Goal: Task Accomplishment & Management: Use online tool/utility

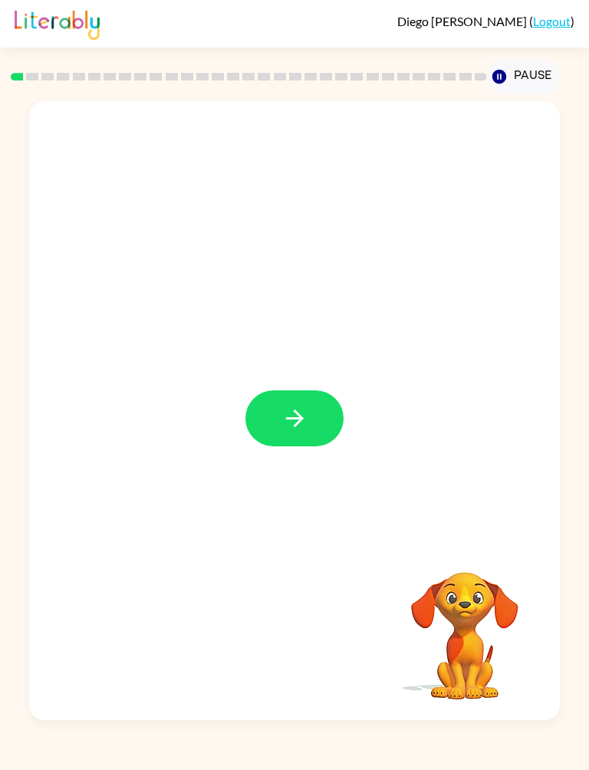
click at [301, 418] on icon "button" at bounding box center [294, 419] width 18 height 18
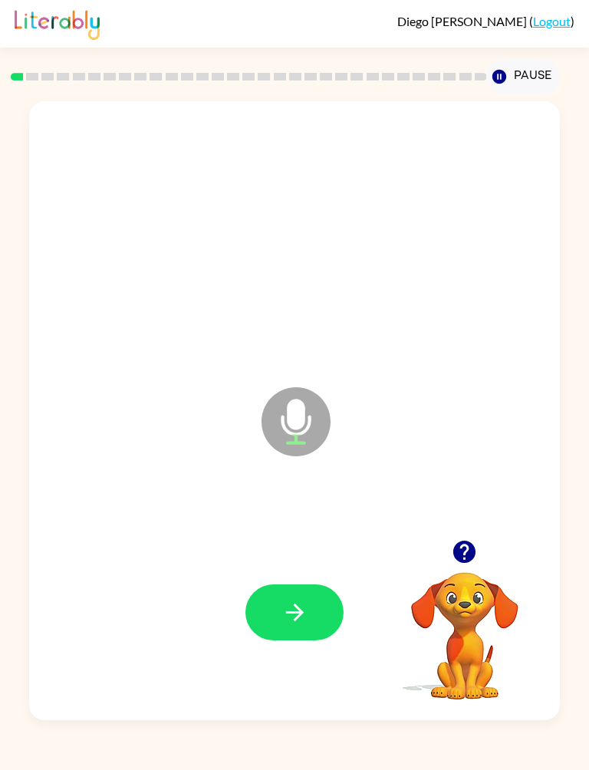
click at [312, 608] on button "button" at bounding box center [295, 613] width 98 height 56
click at [313, 618] on button "button" at bounding box center [295, 613] width 98 height 56
click at [302, 615] on icon "button" at bounding box center [294, 612] width 18 height 18
click at [309, 605] on button "button" at bounding box center [295, 613] width 98 height 56
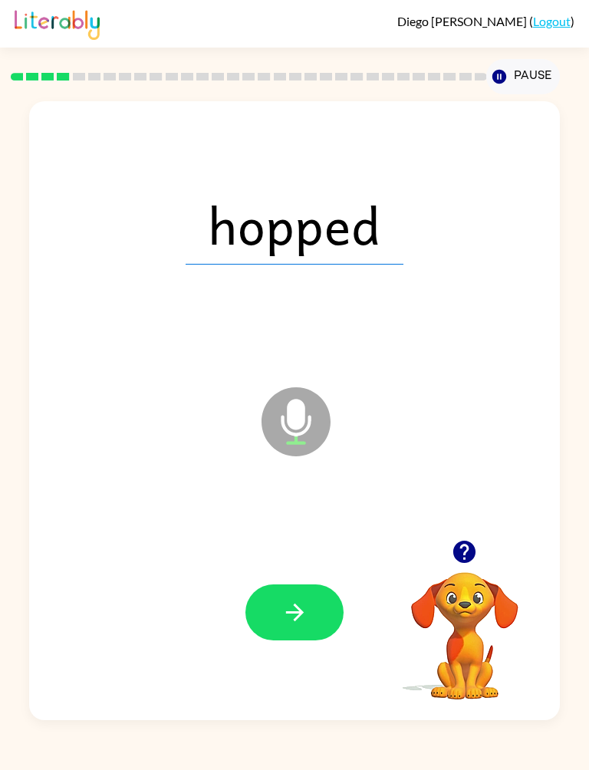
click at [292, 610] on icon "button" at bounding box center [295, 612] width 27 height 27
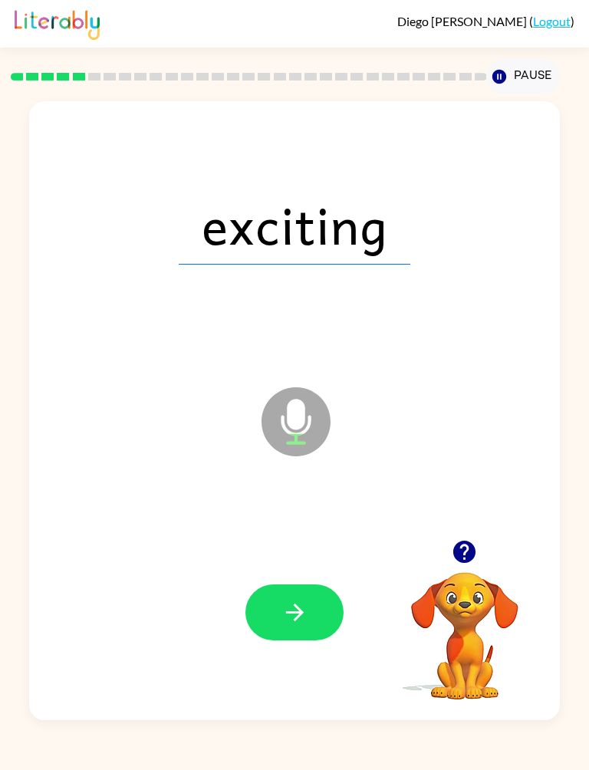
click at [295, 595] on button "button" at bounding box center [295, 613] width 98 height 56
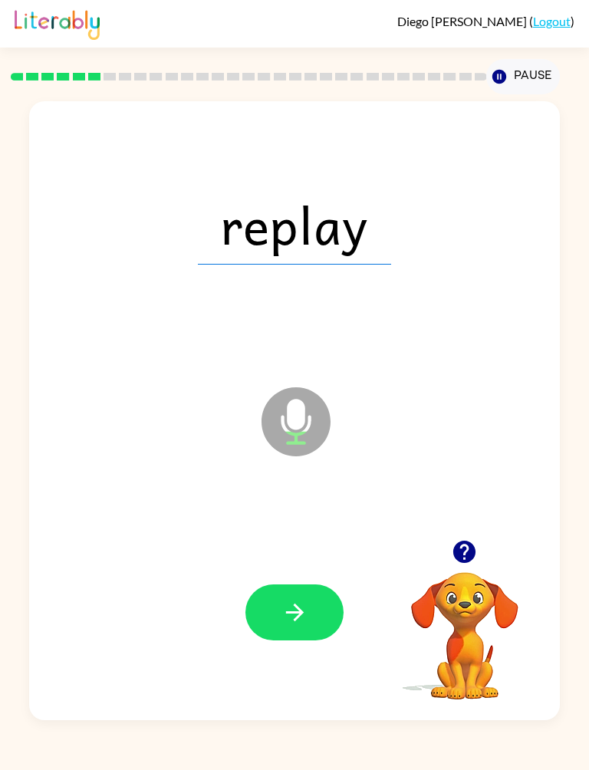
click at [312, 594] on button "button" at bounding box center [295, 613] width 98 height 56
click at [283, 609] on icon "button" at bounding box center [295, 612] width 27 height 27
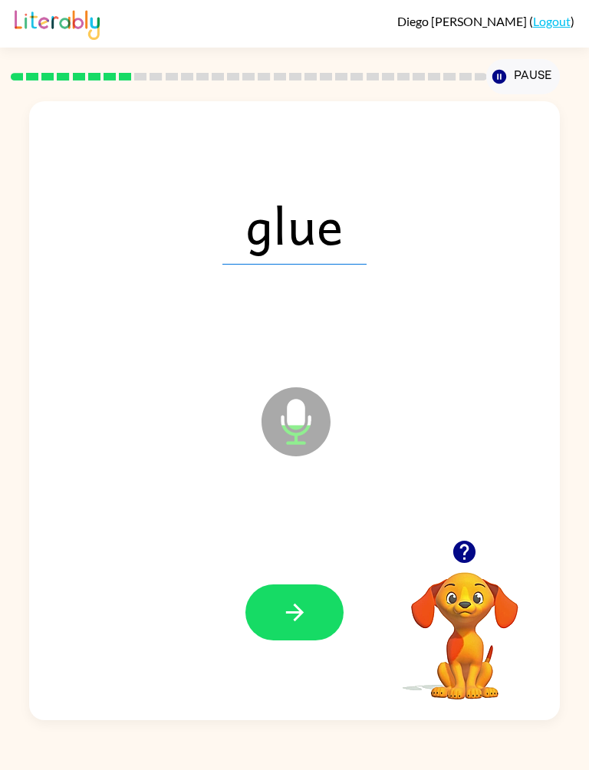
click at [292, 595] on button "button" at bounding box center [295, 613] width 98 height 56
click at [276, 600] on button "button" at bounding box center [295, 613] width 98 height 56
click at [305, 594] on button "button" at bounding box center [295, 613] width 98 height 56
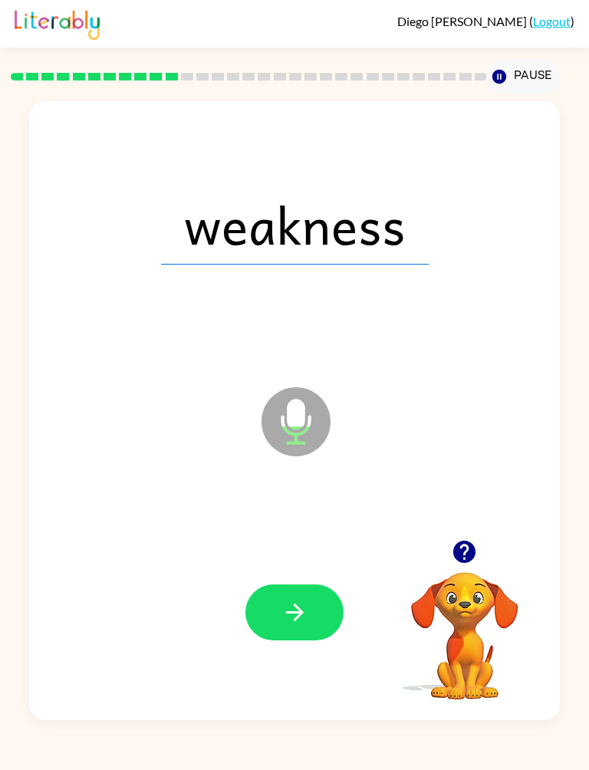
click at [323, 598] on button "button" at bounding box center [295, 613] width 98 height 56
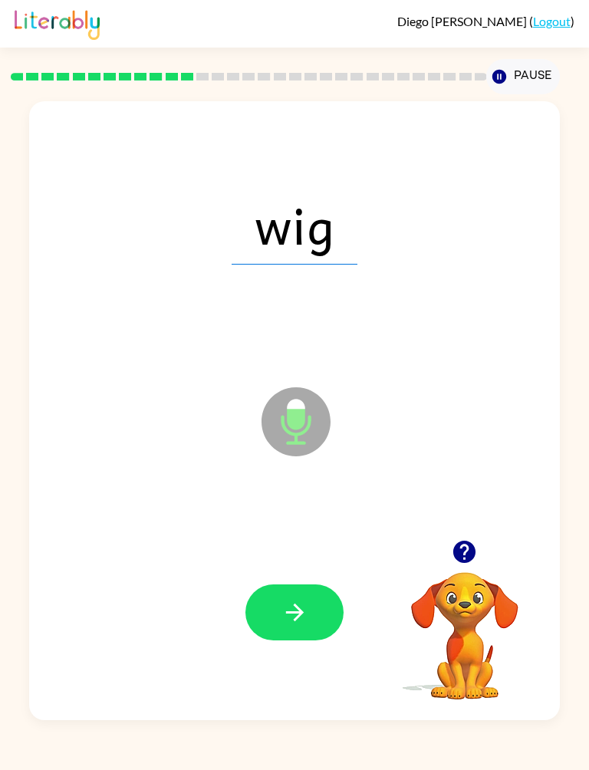
click at [305, 605] on icon "button" at bounding box center [295, 612] width 27 height 27
click at [314, 606] on button "button" at bounding box center [295, 613] width 98 height 56
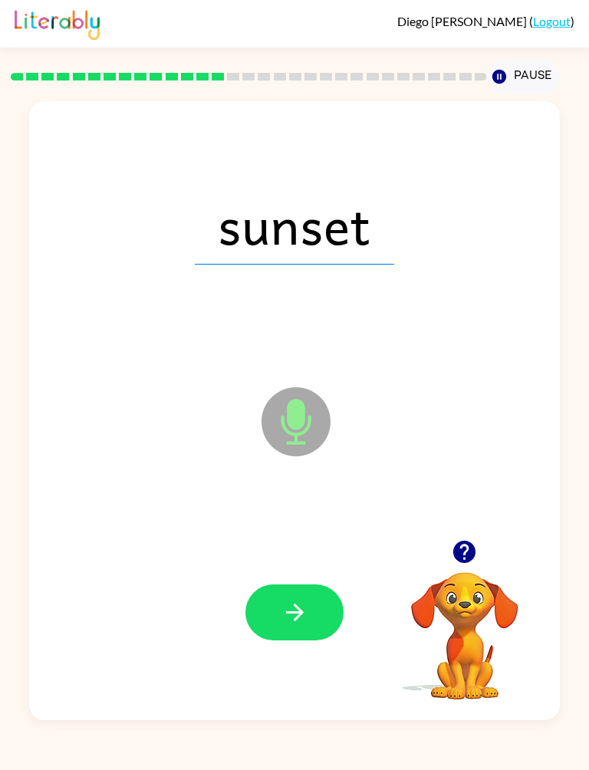
click at [324, 606] on button "button" at bounding box center [295, 613] width 98 height 56
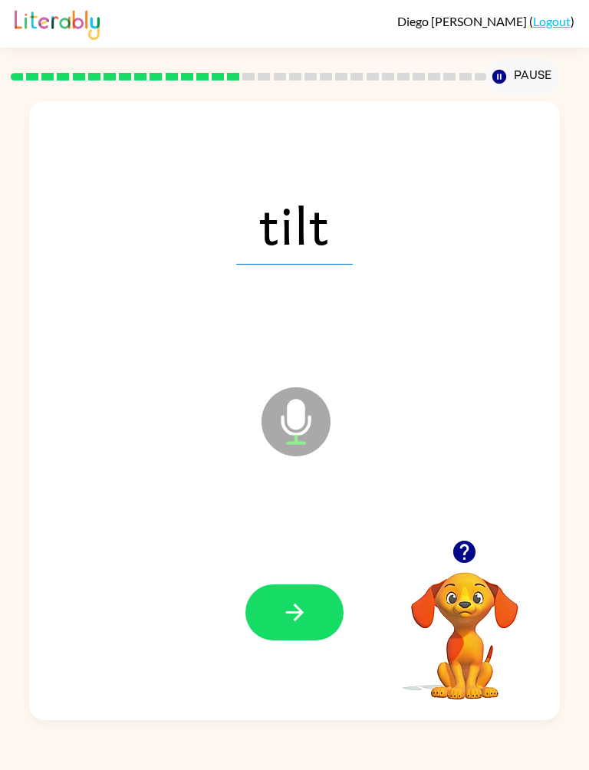
click at [315, 623] on button "button" at bounding box center [295, 613] width 98 height 56
click at [305, 585] on button "button" at bounding box center [295, 613] width 98 height 56
click at [316, 616] on button "button" at bounding box center [295, 613] width 98 height 56
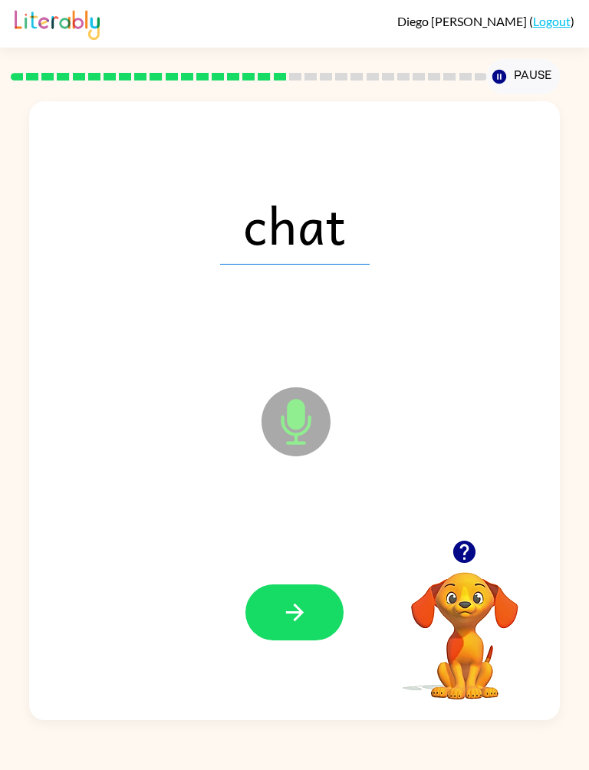
click at [321, 614] on button "button" at bounding box center [295, 613] width 98 height 56
click at [321, 596] on button "button" at bounding box center [295, 613] width 98 height 56
click at [305, 594] on button "button" at bounding box center [295, 613] width 98 height 56
click at [311, 608] on button "button" at bounding box center [295, 613] width 98 height 56
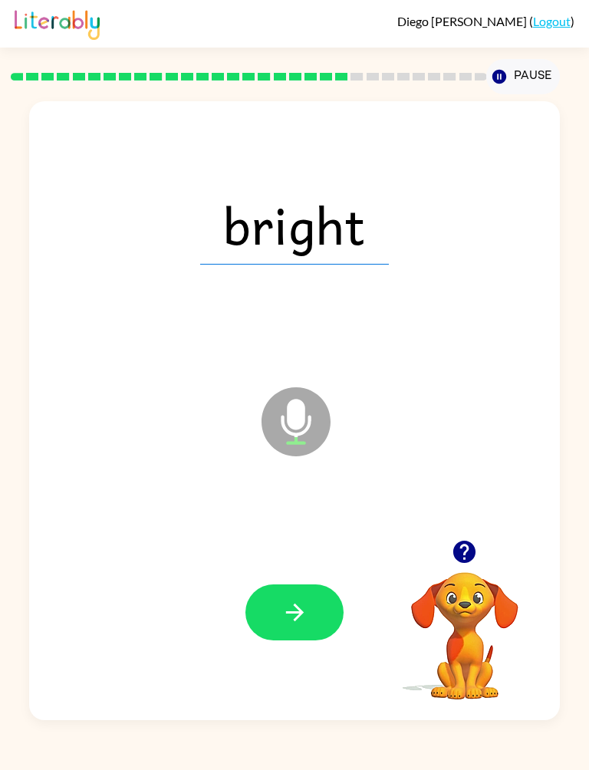
click at [311, 607] on button "button" at bounding box center [295, 613] width 98 height 56
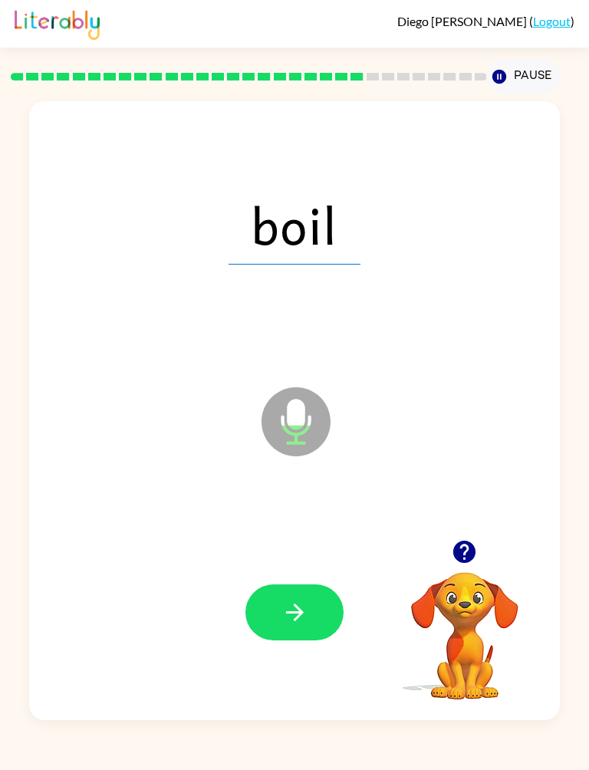
click at [318, 608] on button "button" at bounding box center [295, 613] width 98 height 56
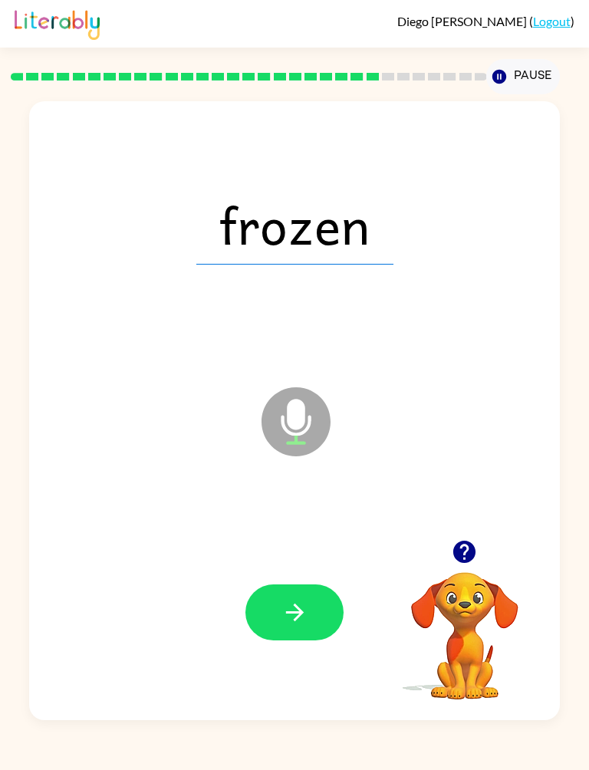
click at [306, 592] on button "button" at bounding box center [295, 613] width 98 height 56
click at [315, 604] on button "button" at bounding box center [295, 613] width 98 height 56
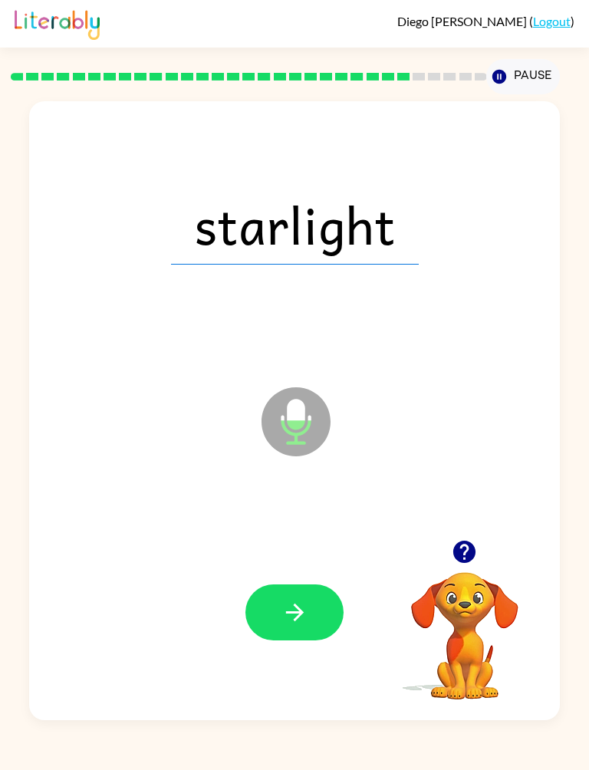
click at [318, 585] on button "button" at bounding box center [295, 613] width 98 height 56
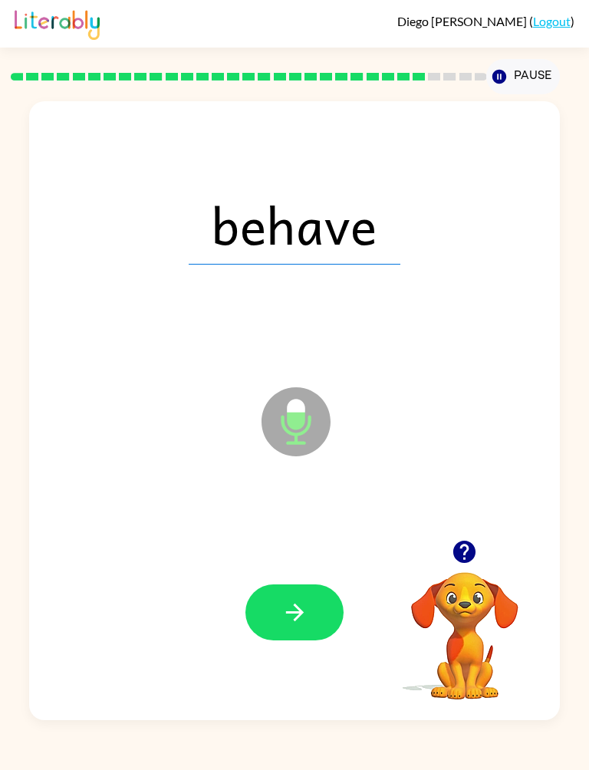
click at [322, 596] on button "button" at bounding box center [295, 613] width 98 height 56
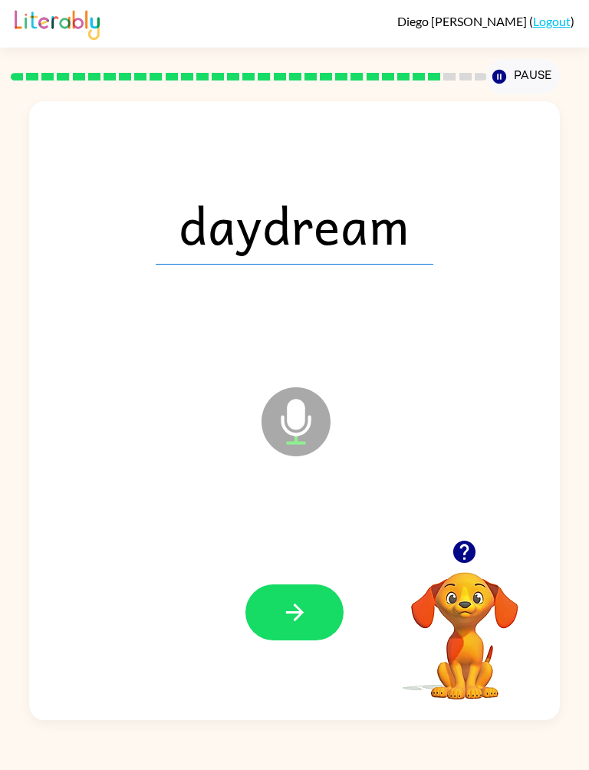
click at [328, 609] on button "button" at bounding box center [295, 613] width 98 height 56
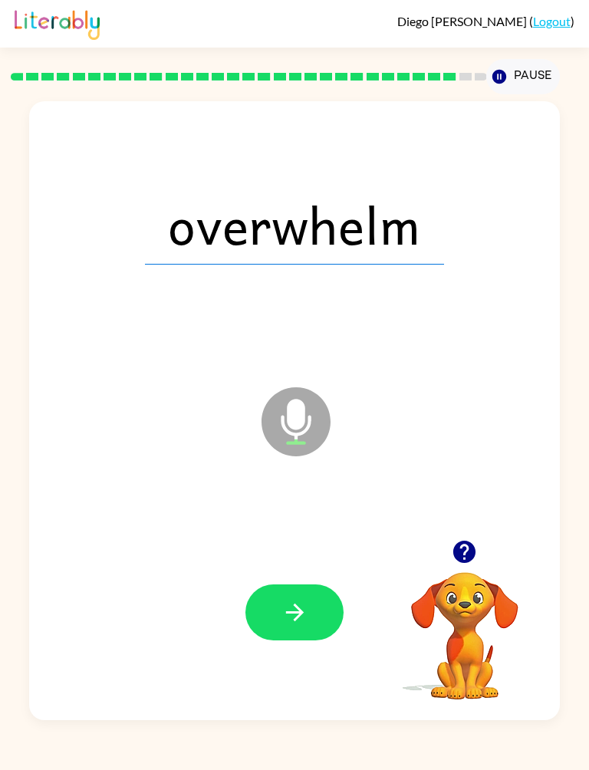
click at [313, 617] on button "button" at bounding box center [295, 613] width 98 height 56
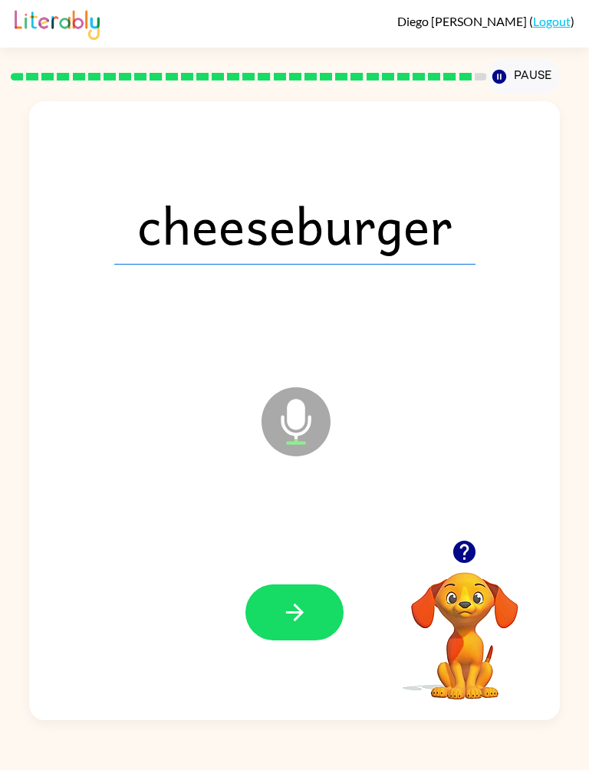
click at [292, 593] on button "button" at bounding box center [295, 613] width 98 height 56
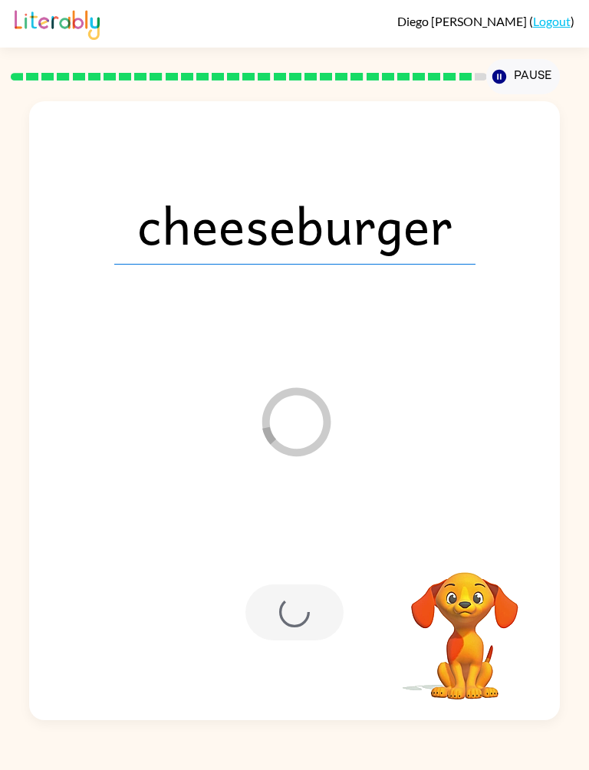
click at [303, 623] on div at bounding box center [295, 613] width 98 height 56
